Goal: Information Seeking & Learning: Learn about a topic

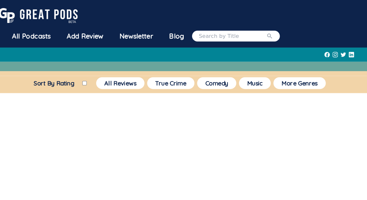
click at [93, 79] on input "Sort By Rating" at bounding box center [95, 80] width 4 height 4
checkbox input "true"
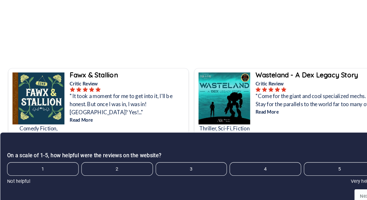
scroll to position [129, 0]
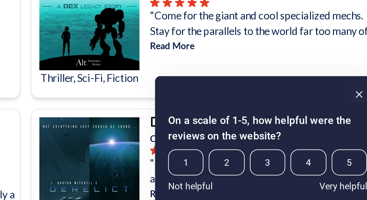
click at [345, 128] on rect "Hide survey" at bounding box center [349, 132] width 8 height 8
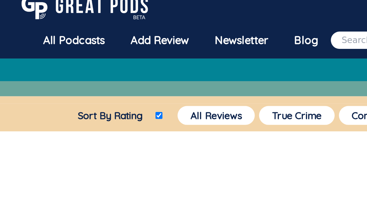
scroll to position [8, 0]
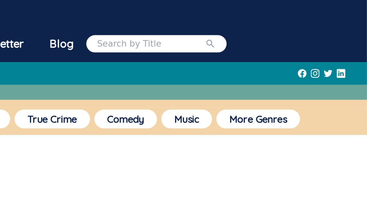
click at [277, 69] on button "More Genres" at bounding box center [302, 71] width 50 height 11
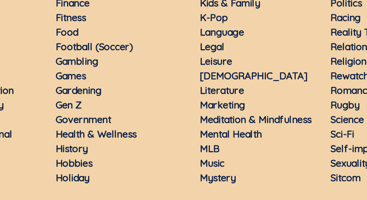
scroll to position [153, 0]
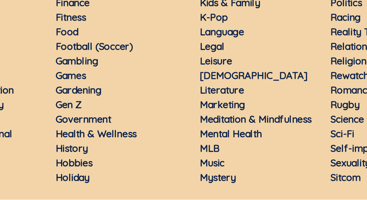
click at [73, 151] on link "History" at bounding box center [82, 154] width 19 height 7
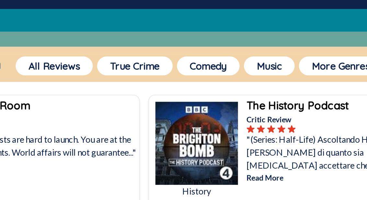
scroll to position [35, 0]
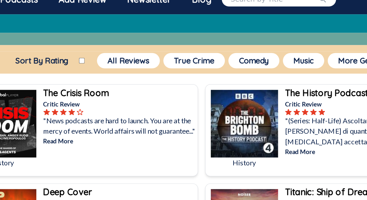
click at [55, 48] on label "Sort By Rating" at bounding box center [66, 44] width 54 height 7
click at [93, 47] on input "Sort By Rating" at bounding box center [95, 45] width 4 height 4
checkbox input "true"
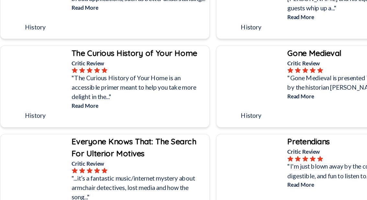
scroll to position [1729, 0]
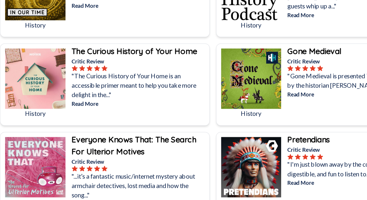
click at [140, 74] on p ""The Curious History of Your Home is an accessible primer meant to help you tak…" at bounding box center [123, 85] width 112 height 23
